Goal: Information Seeking & Learning: Learn about a topic

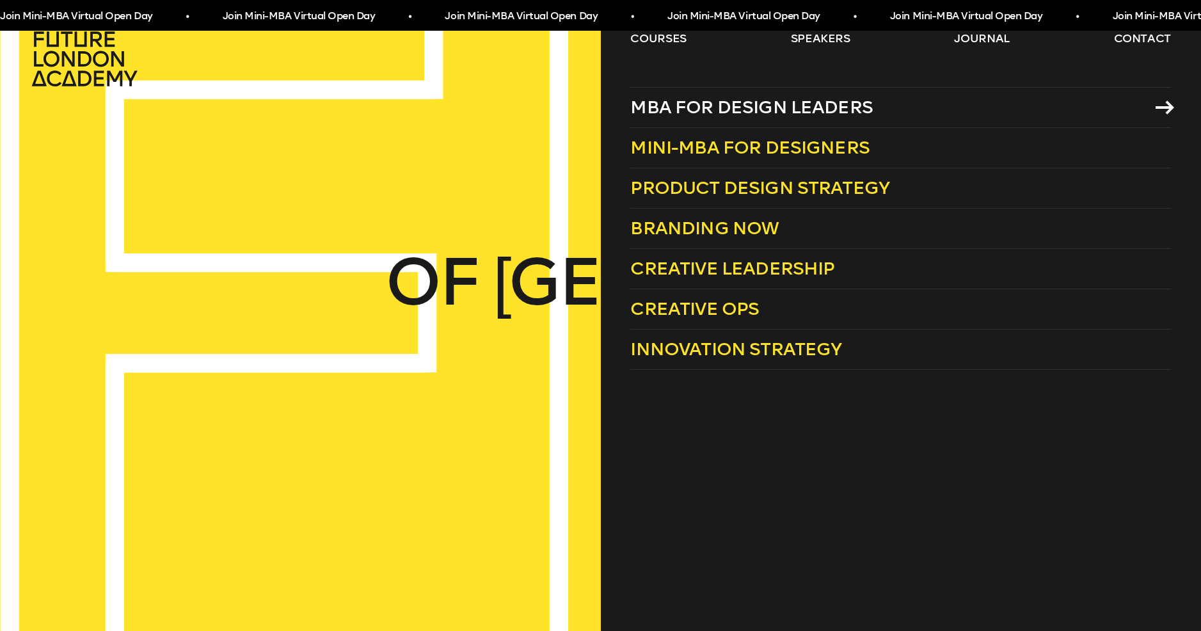
click at [650, 116] on span "MBA for Design Leaders" at bounding box center [751, 107] width 242 height 21
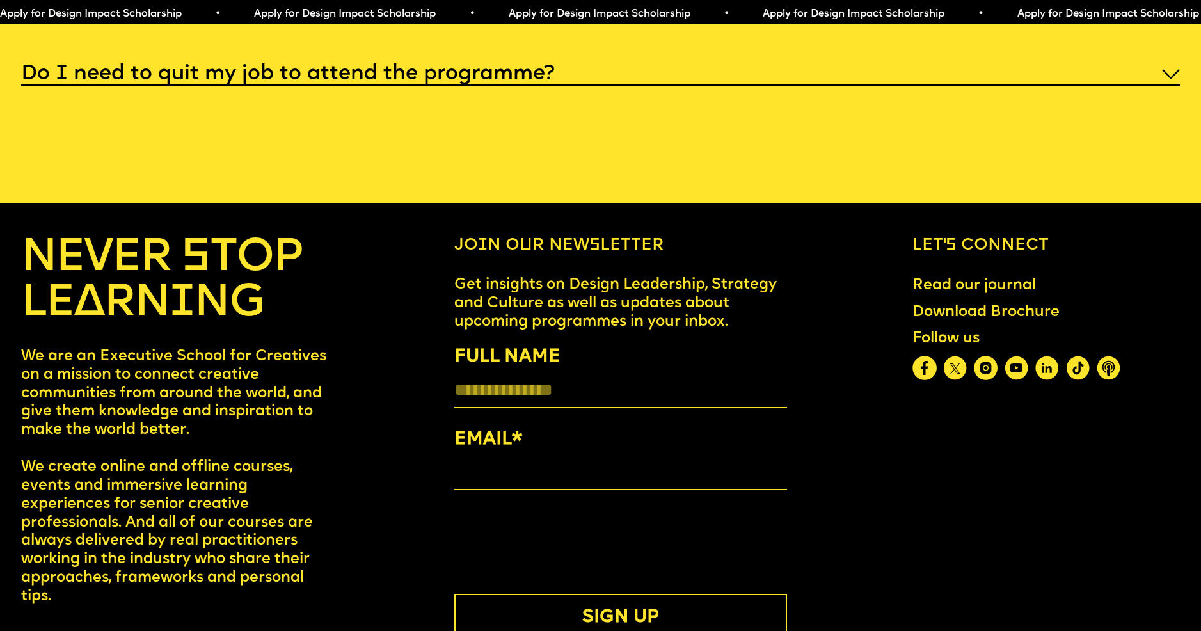
scroll to position [6706, 0]
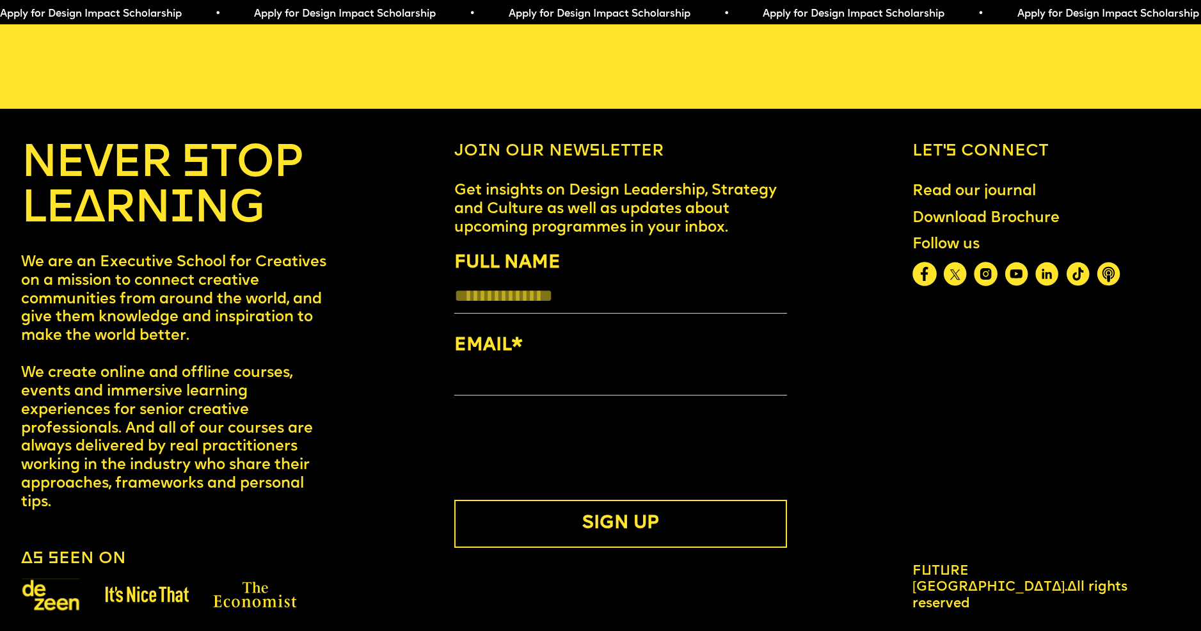
click at [985, 263] on img at bounding box center [986, 274] width 24 height 24
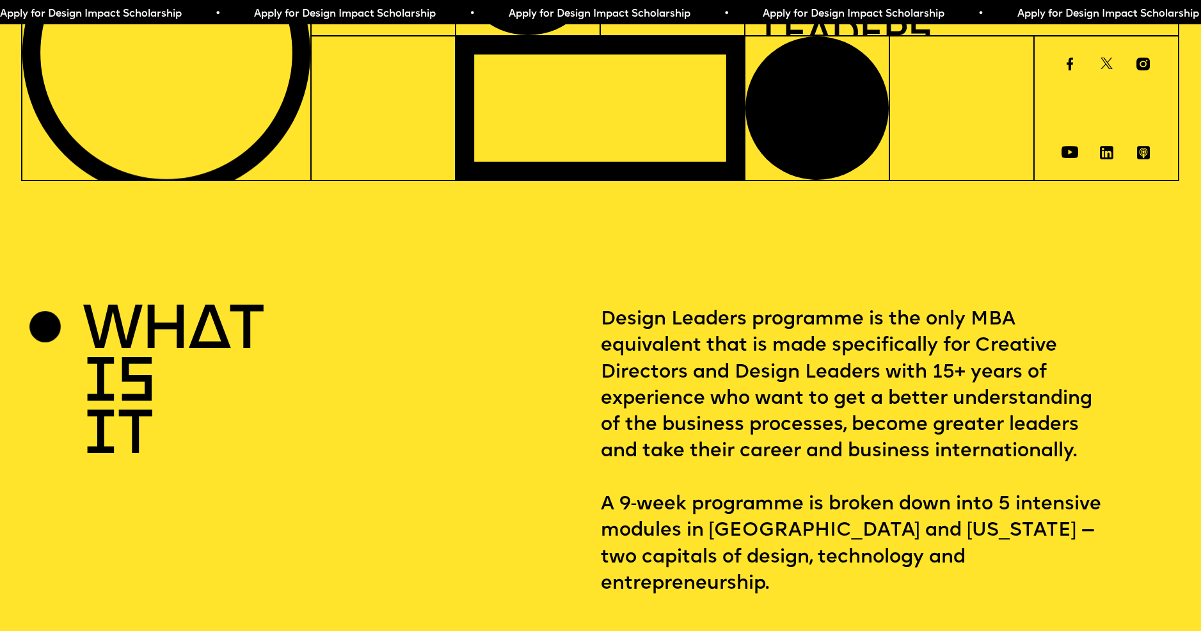
scroll to position [0, 0]
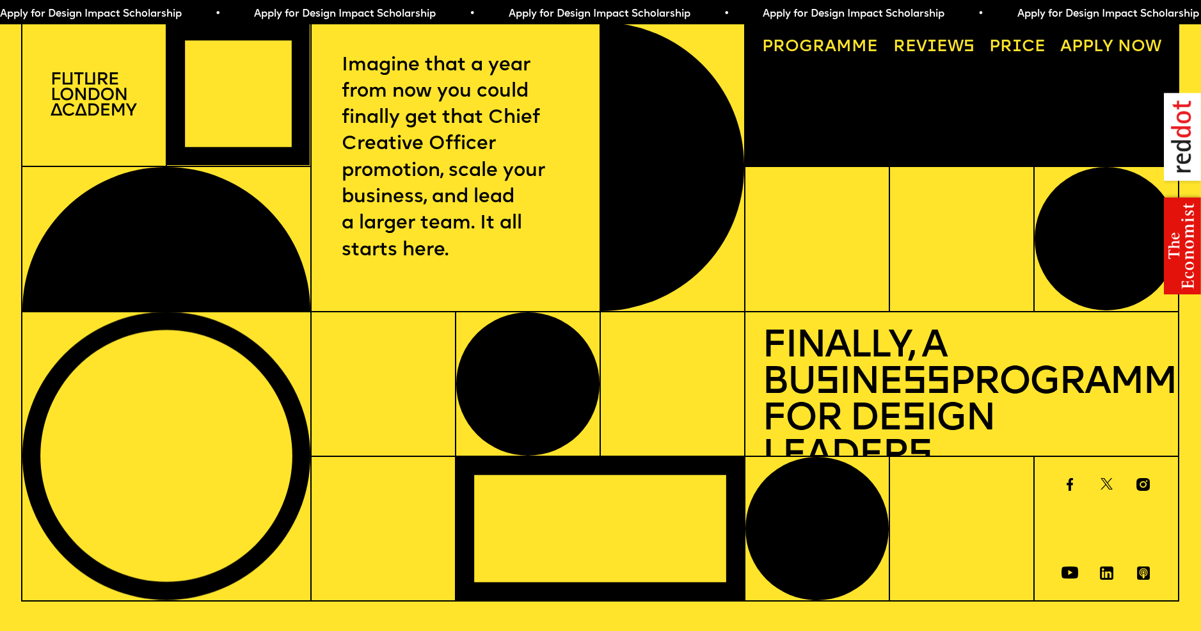
click at [90, 97] on img at bounding box center [94, 94] width 86 height 44
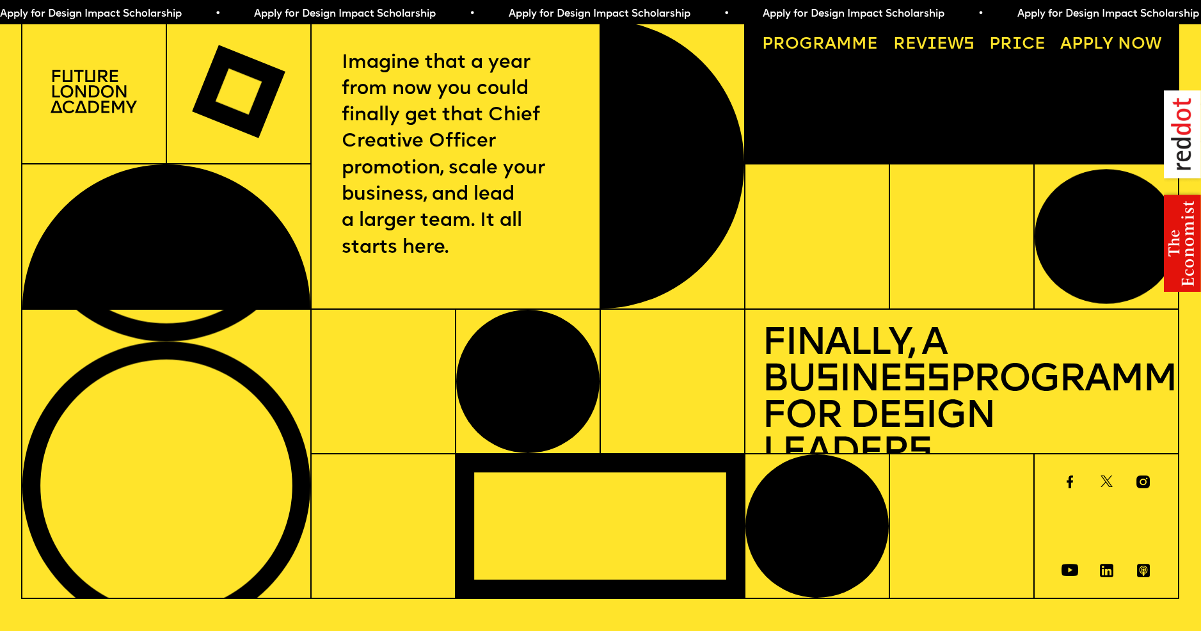
scroll to position [4, 0]
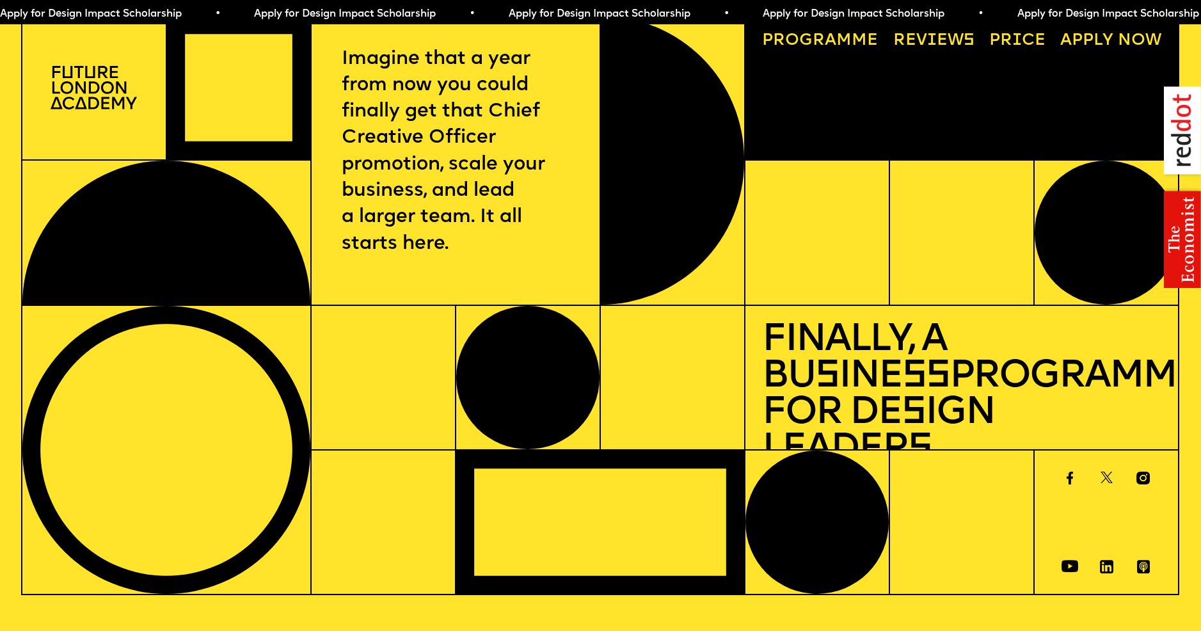
click at [920, 41] on link "Reviews" at bounding box center [934, 40] width 98 height 33
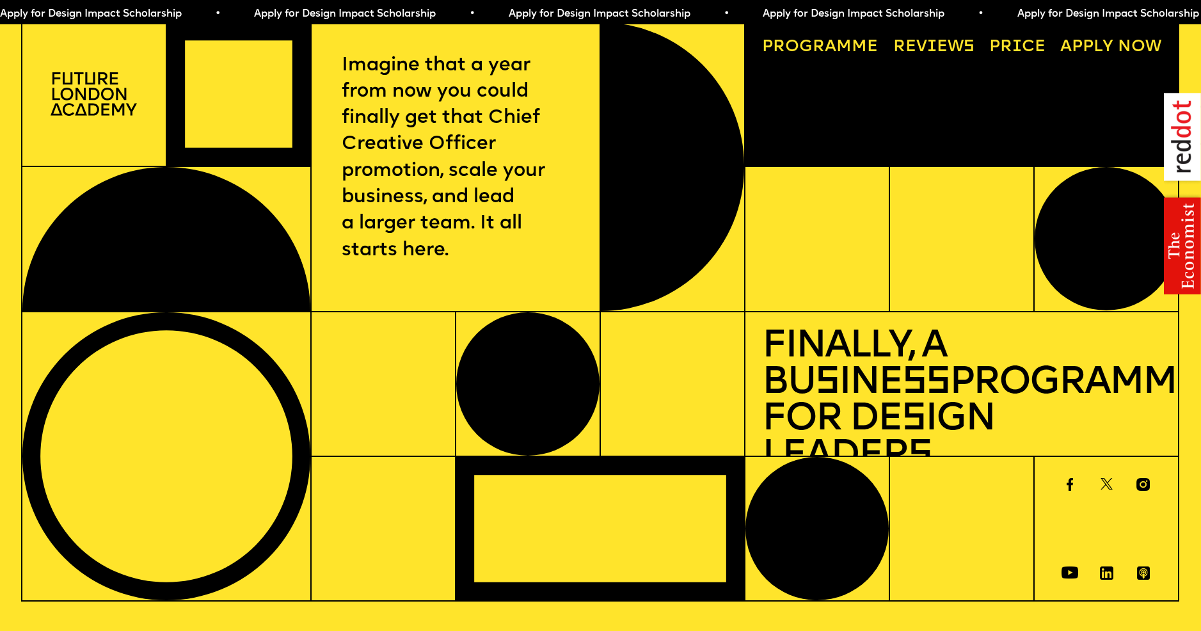
click at [827, 40] on span "a" at bounding box center [831, 47] width 12 height 16
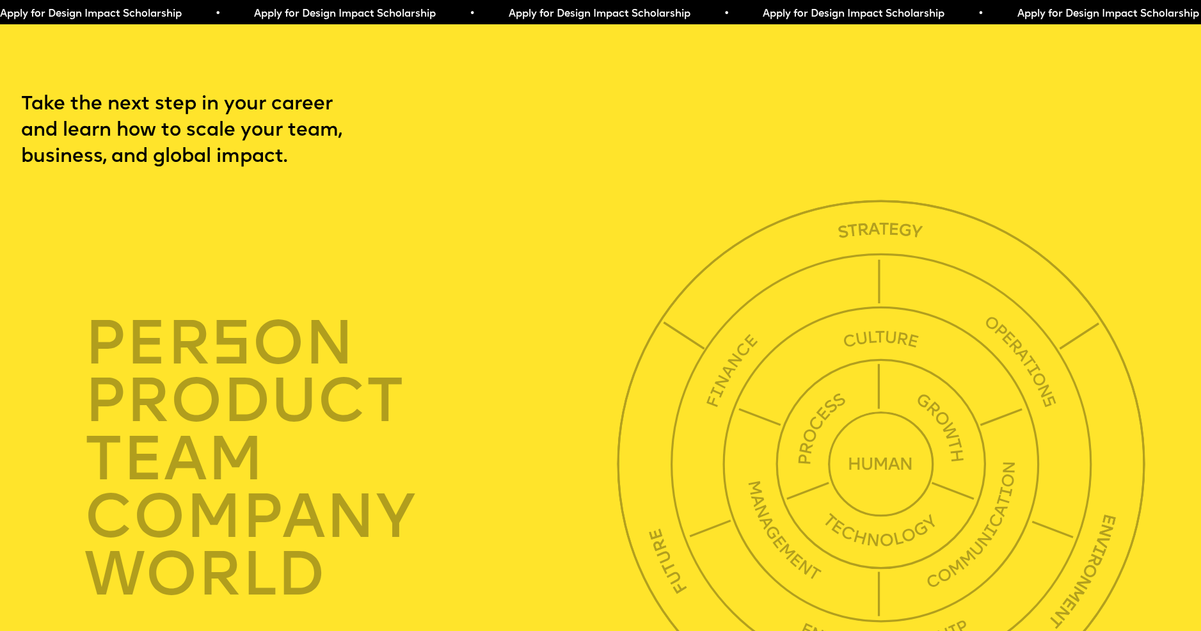
scroll to position [4106, 0]
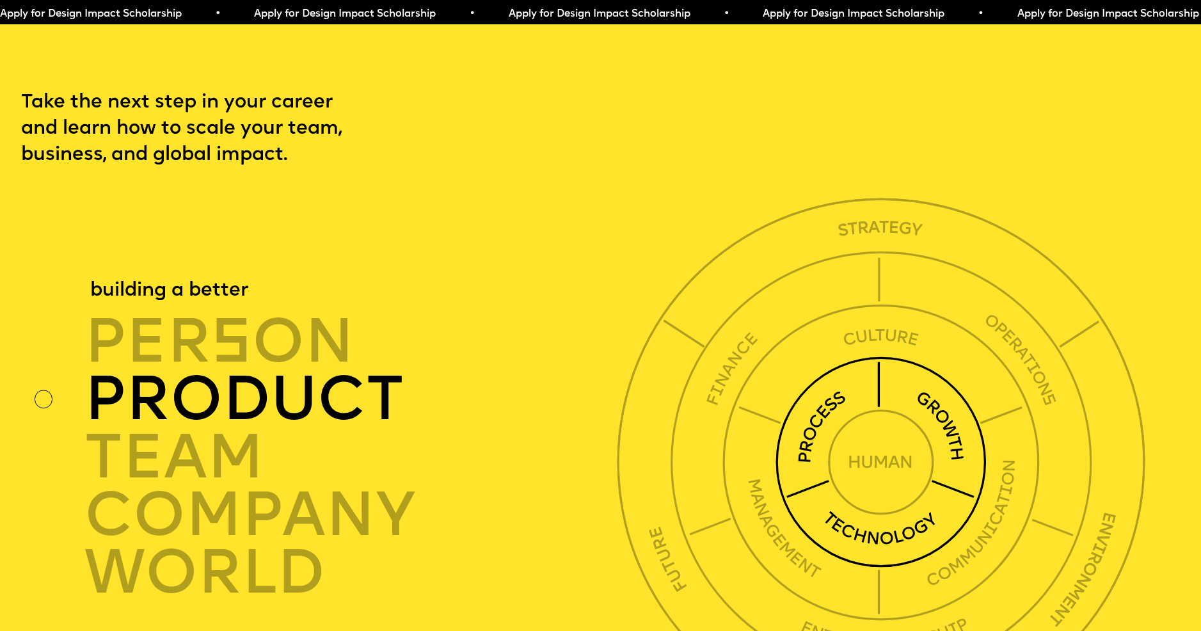
click at [255, 386] on div "product" at bounding box center [354, 400] width 541 height 58
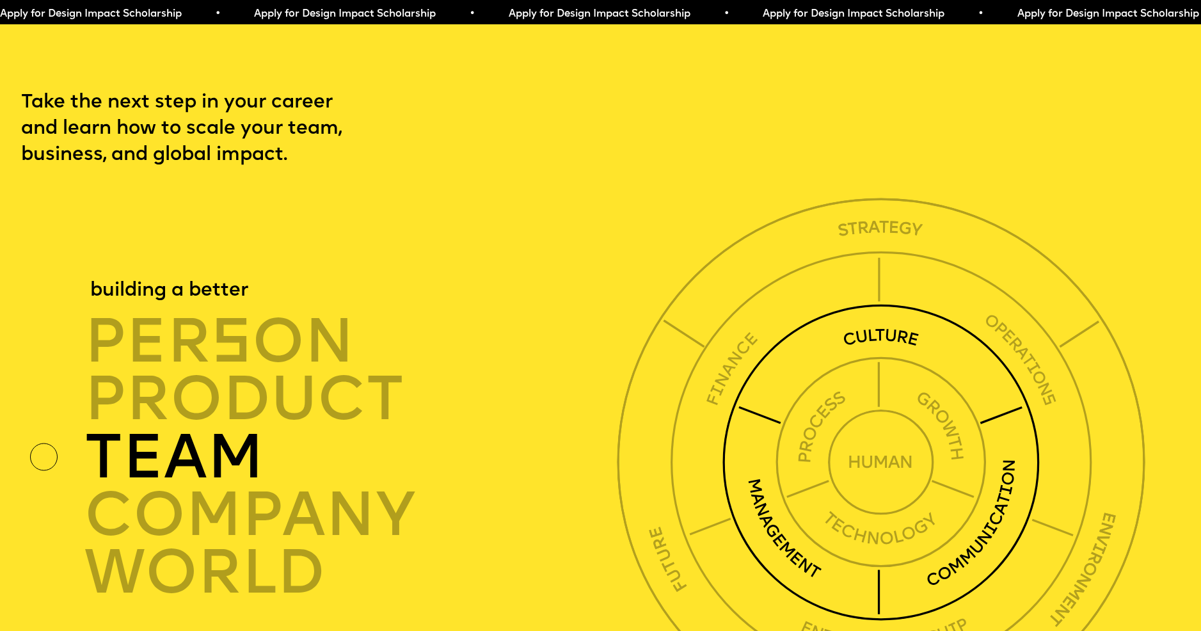
click at [232, 436] on div "TEAM" at bounding box center [354, 458] width 541 height 58
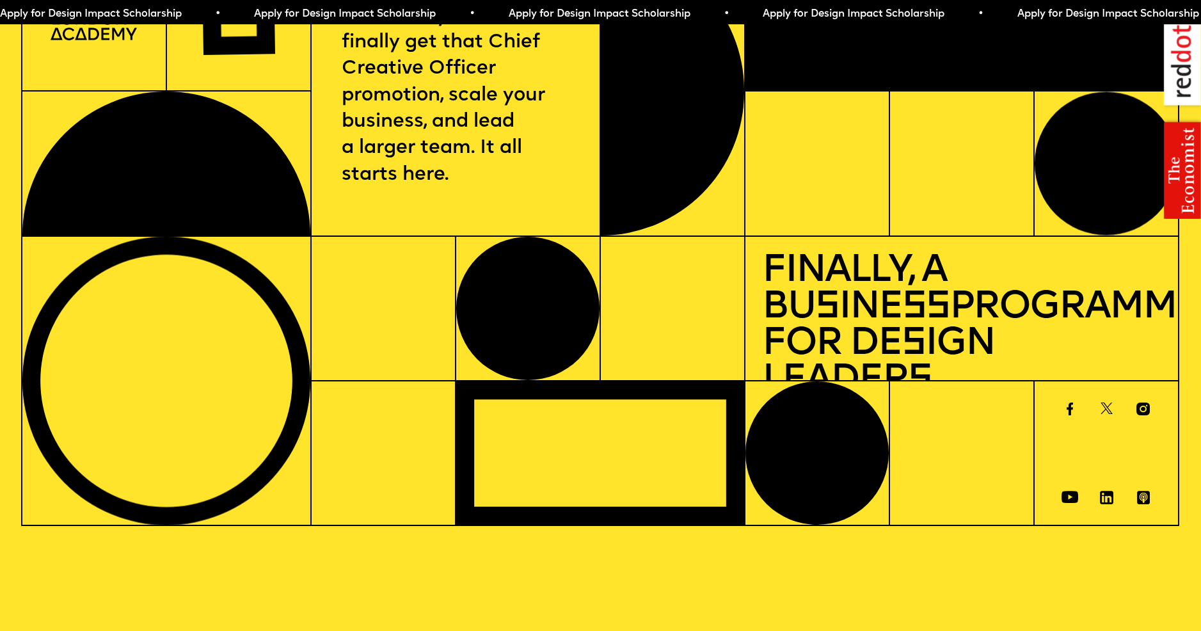
scroll to position [0, 0]
